Goal: Navigation & Orientation: Find specific page/section

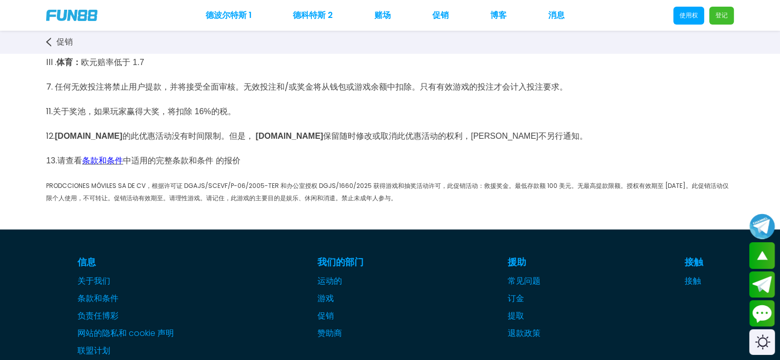
scroll to position [564, 0]
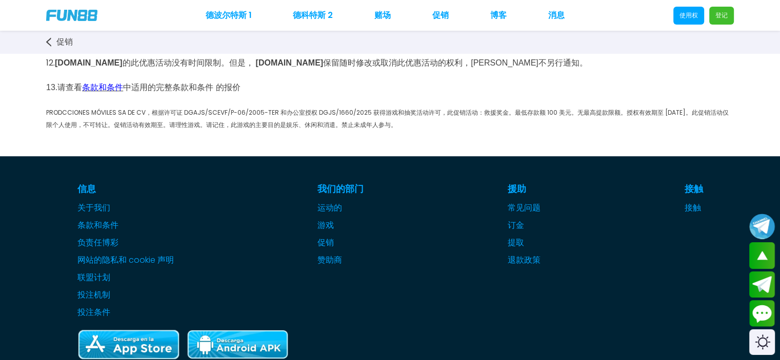
click at [311, 116] on font "PRODCCIONES MÓVILES SA DE CV，根据许可证 DGAJS/SCEVF/P-06/2005-TER 和办公室授权 DGJS/1660/2…" at bounding box center [387, 118] width 682 height 21
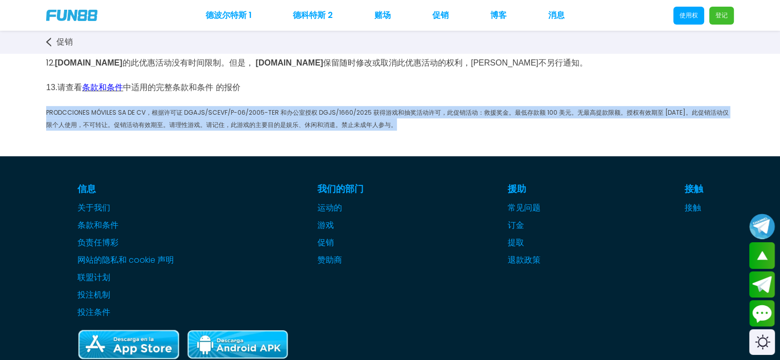
click at [311, 116] on font "PRODCCIONES MÓVILES SA DE CV，根据许可证 DGAJS/SCEVF/P-06/2005-TER 和办公室授权 DGJS/1660/2…" at bounding box center [387, 118] width 682 height 21
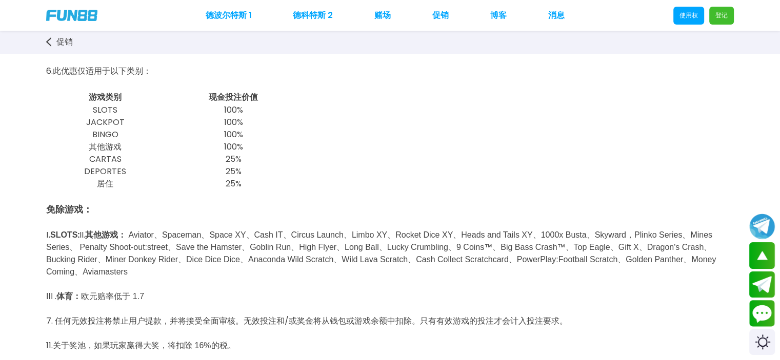
scroll to position [0, 0]
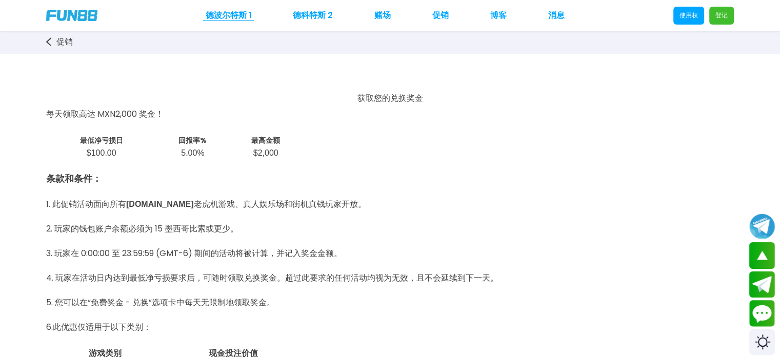
click at [206, 18] on font "德波尔特斯 1" at bounding box center [229, 15] width 46 height 12
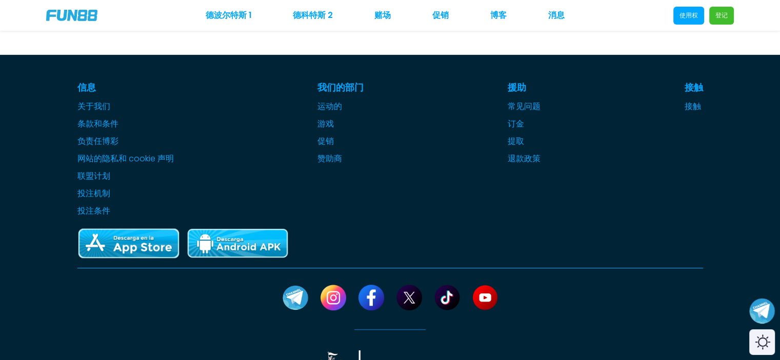
scroll to position [308, 0]
